Goal: Communication & Community: Answer question/provide support

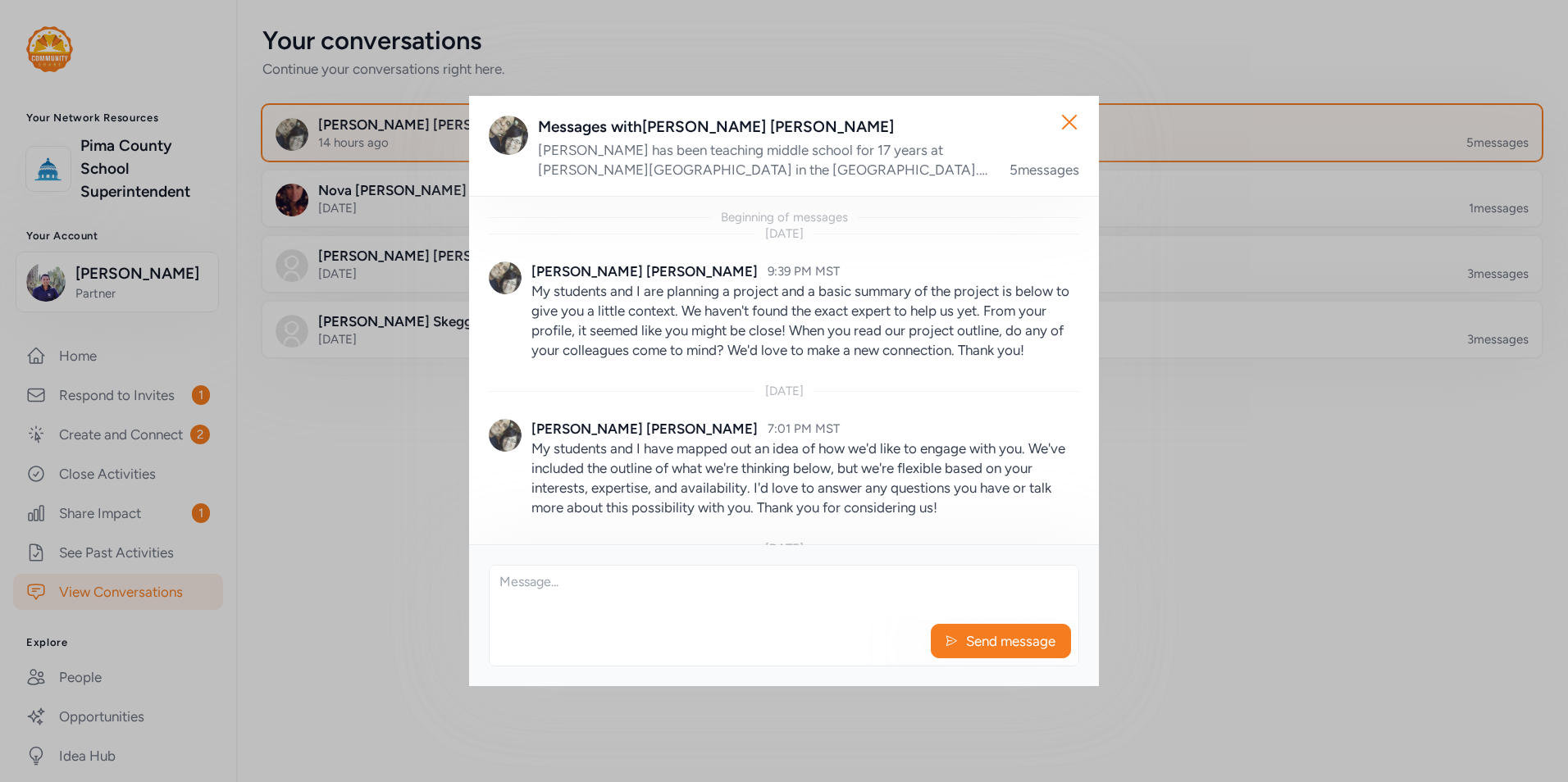
scroll to position [746, 0]
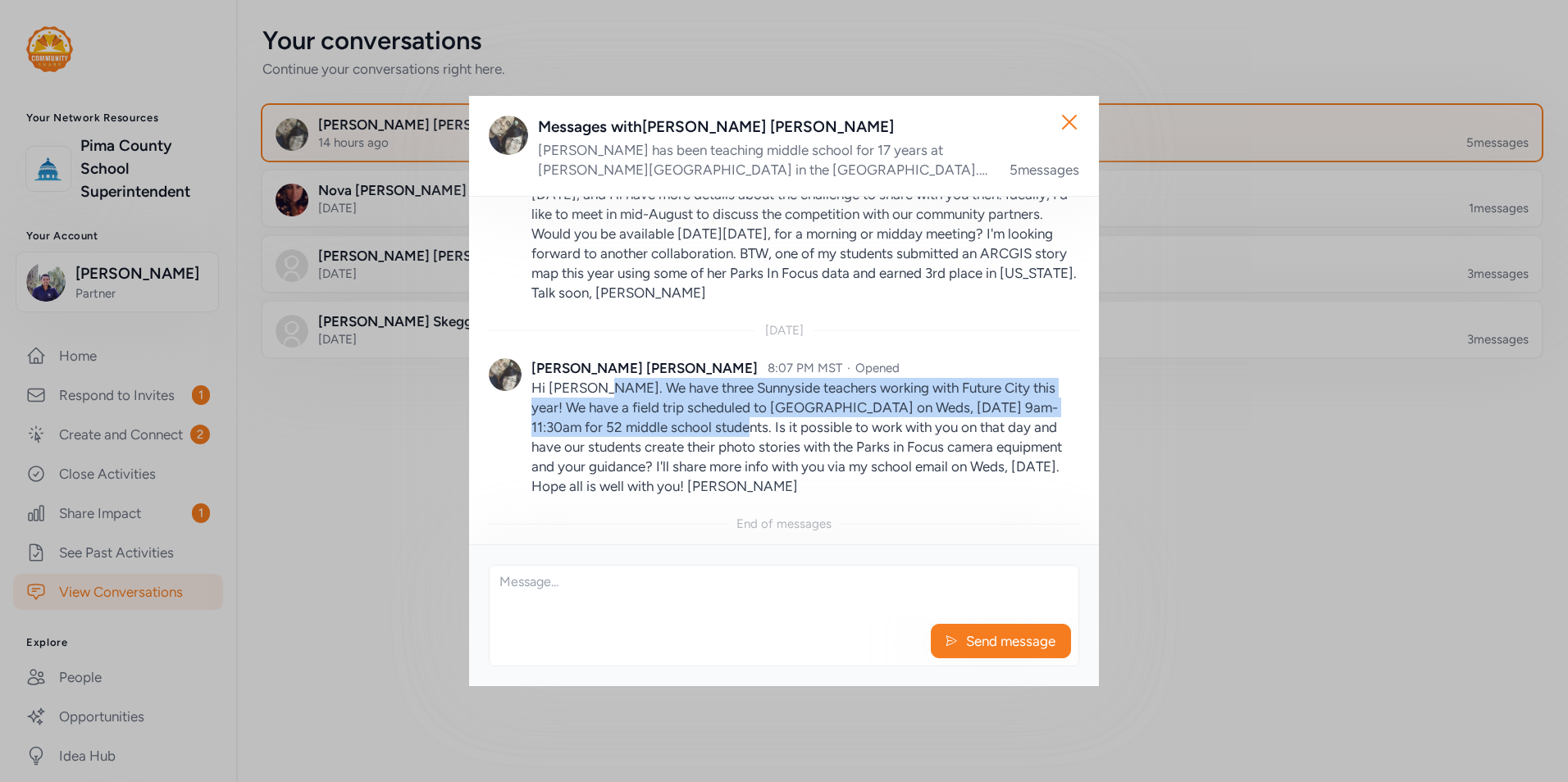
drag, startPoint x: 601, startPoint y: 386, endPoint x: 698, endPoint y: 427, distance: 105.3
click at [698, 427] on p "Hi [PERSON_NAME]. We have three Sunnyside teachers working with Future City thi…" at bounding box center [805, 437] width 548 height 118
copy p "We have three Sunnyside teachers working with Future City this year! We have a …"
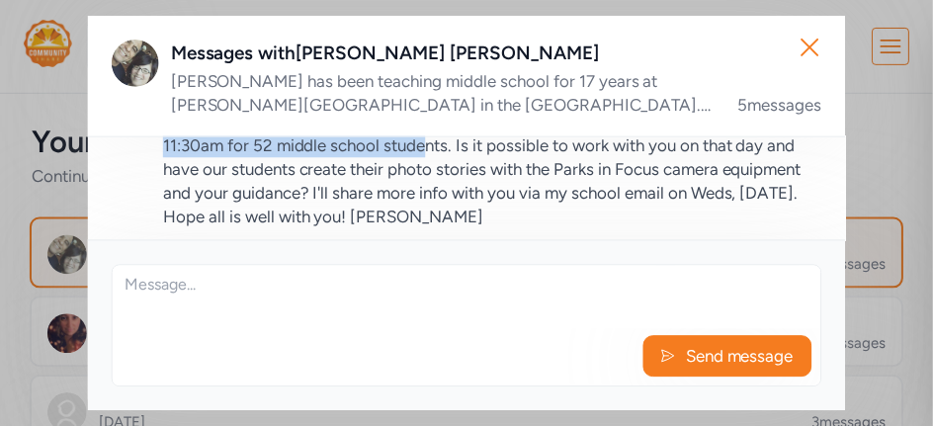
scroll to position [1115, 0]
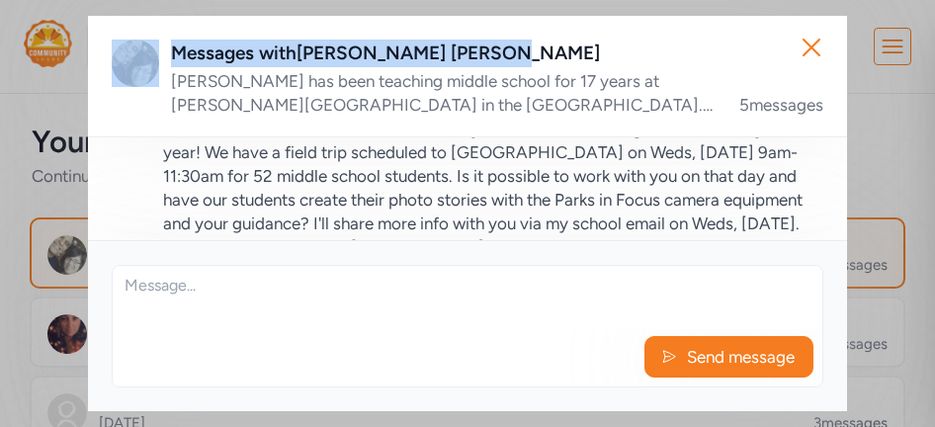
drag, startPoint x: 570, startPoint y: 41, endPoint x: 1042, endPoint y: -42, distance: 478.5
click at [935, 0] on html "Your Network Resources [GEOGRAPHIC_DATA] Superintendent Your Account [PERSON_NA…" at bounding box center [467, 213] width 935 height 427
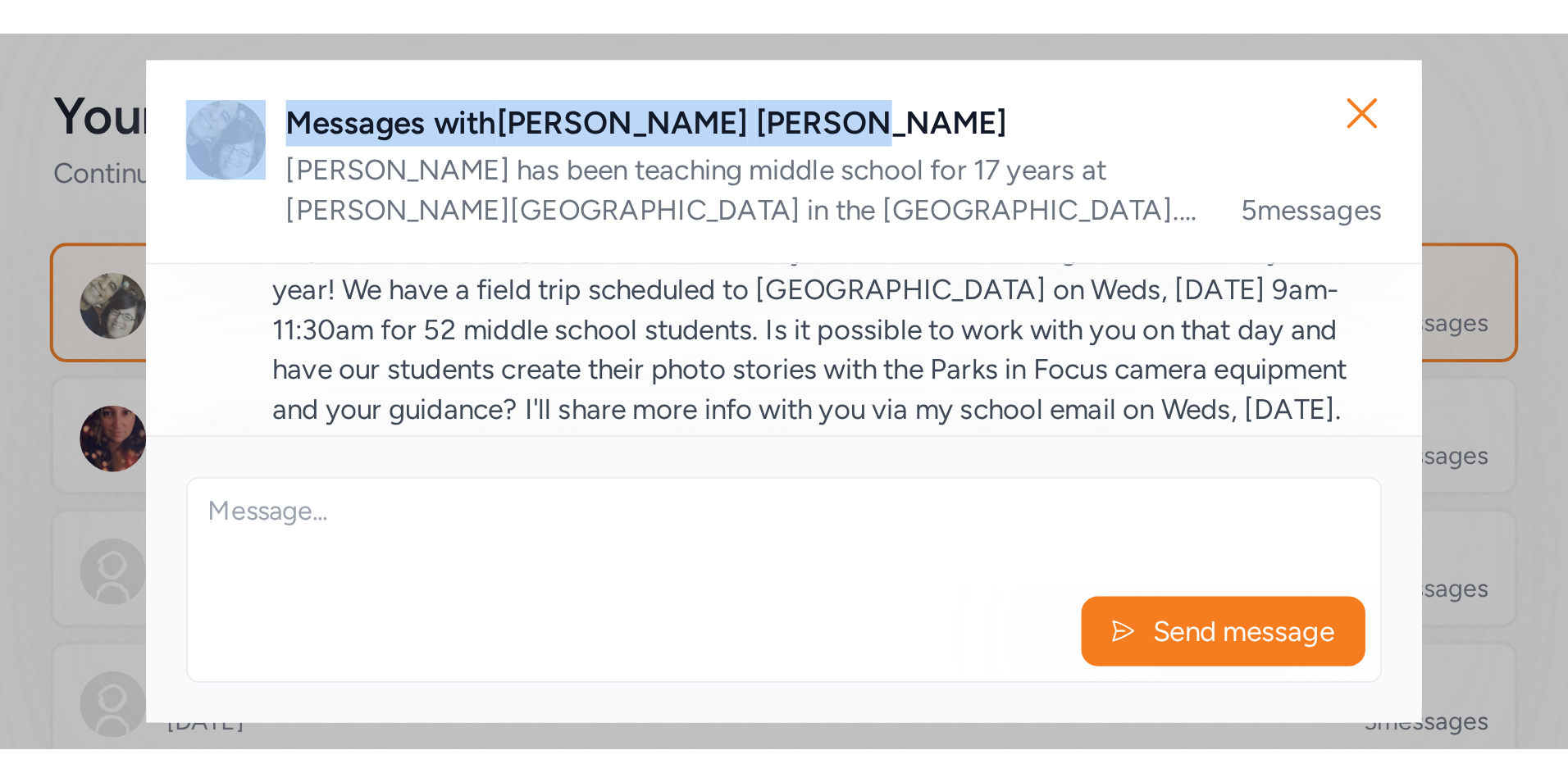
scroll to position [746, 0]
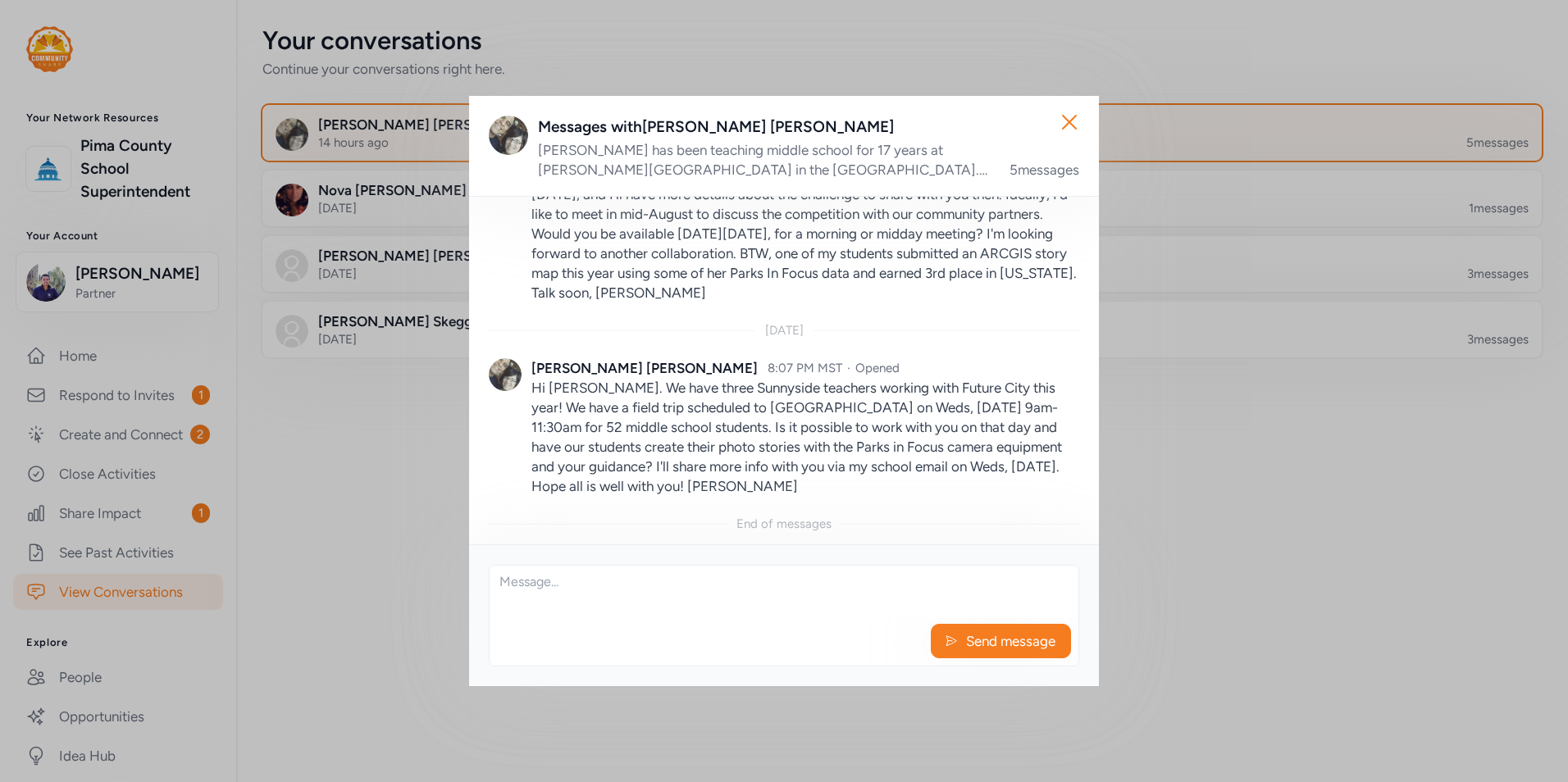
click at [545, 629] on div "Send message" at bounding box center [784, 644] width 589 height 41
click at [542, 597] on textarea at bounding box center [784, 591] width 589 height 52
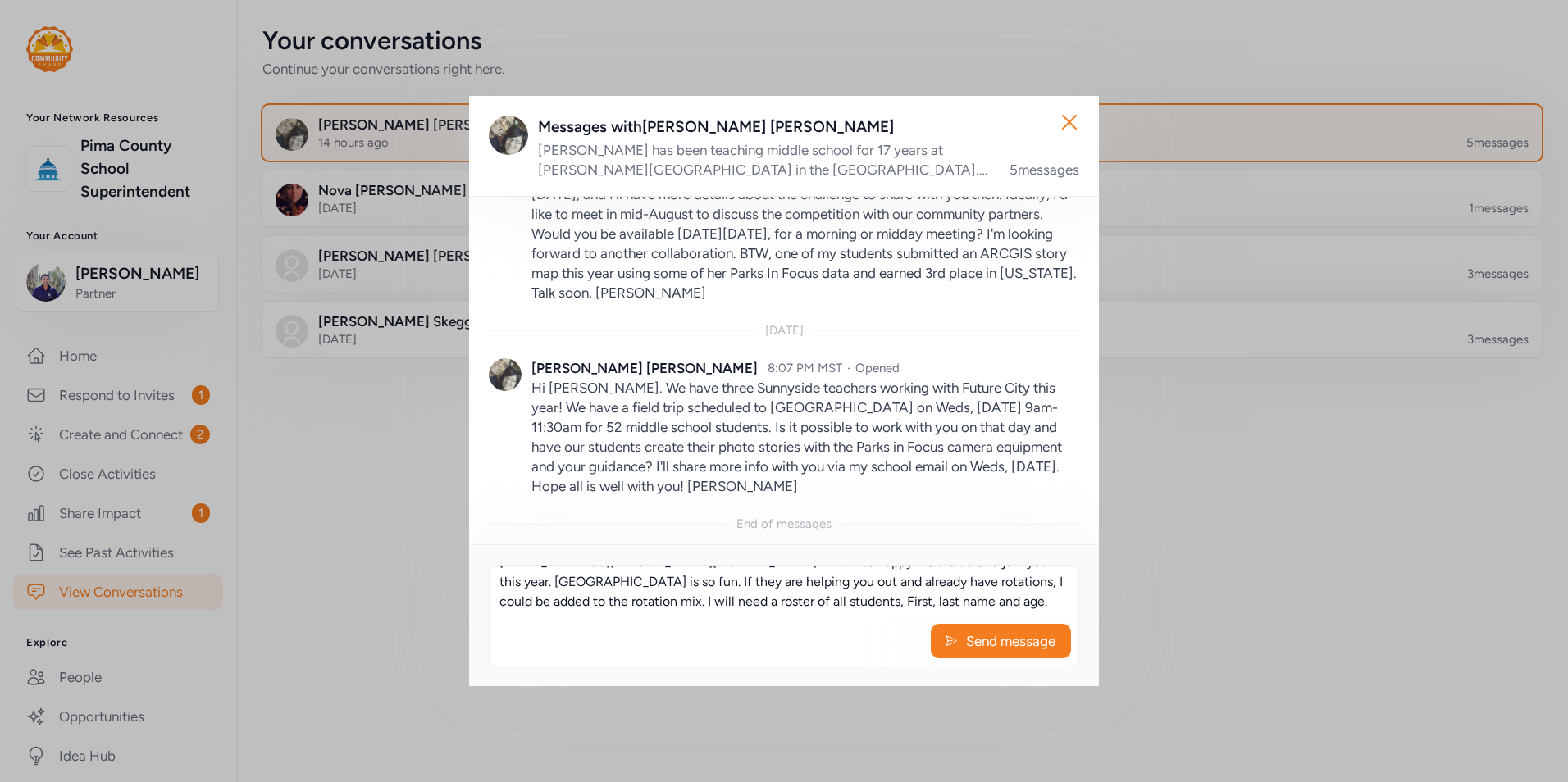
scroll to position [109, 0]
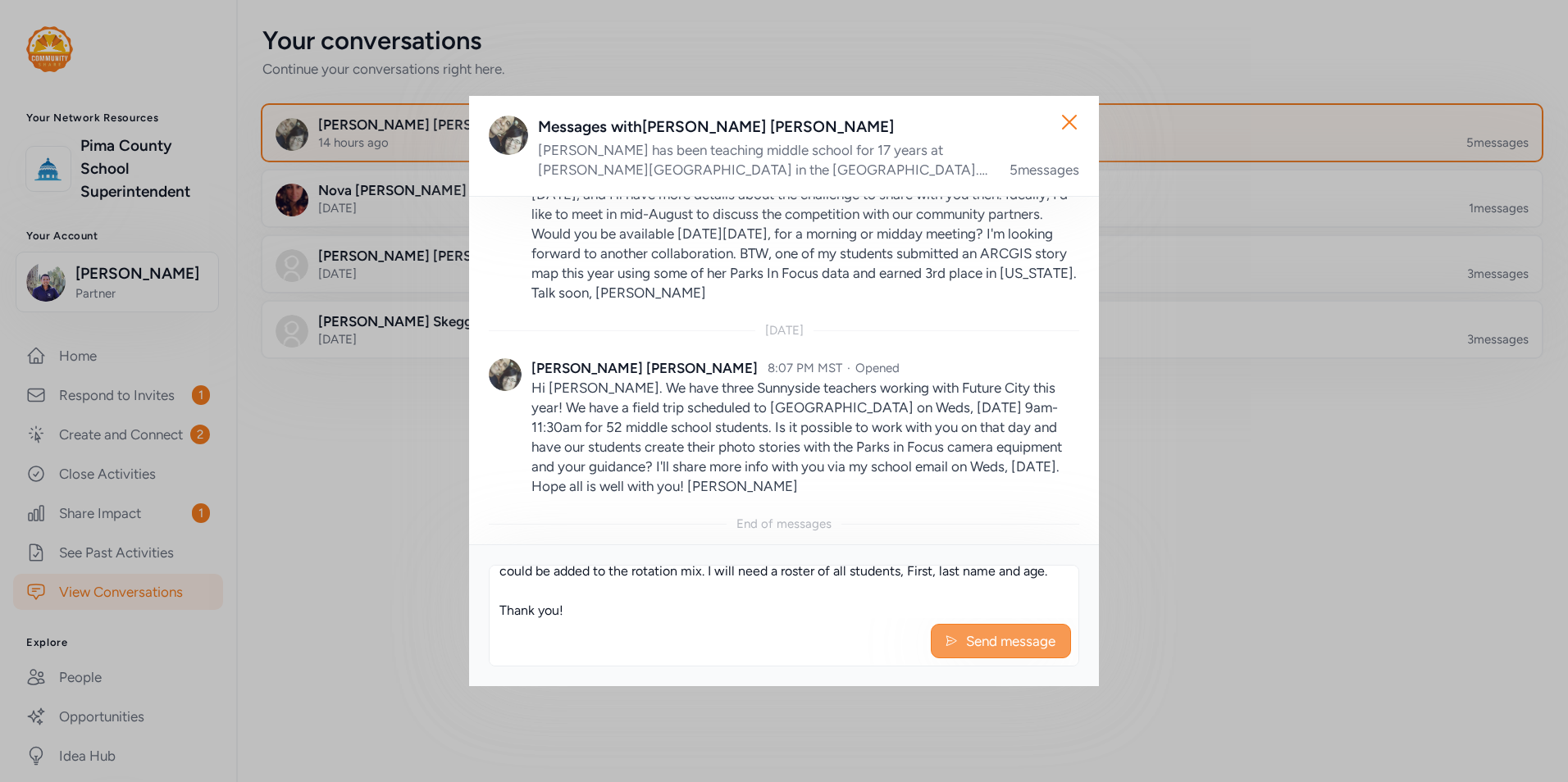
type textarea "Hi [PERSON_NAME], This actually works out perfectly. Let me know if you want th…"
click at [1007, 633] on span "Send message" at bounding box center [1010, 641] width 93 height 20
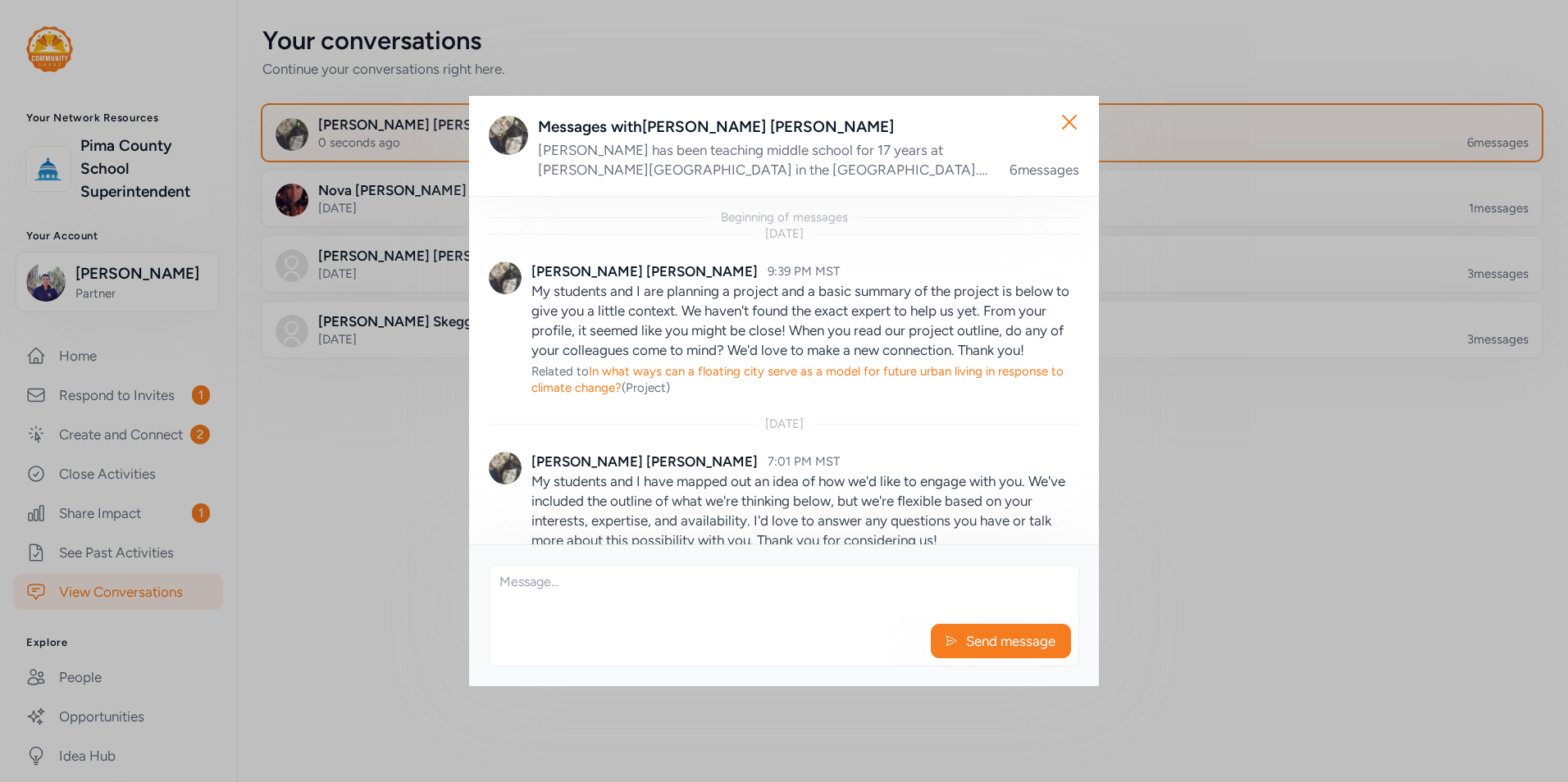
scroll to position [972, 0]
